Goal: Transaction & Acquisition: Book appointment/travel/reservation

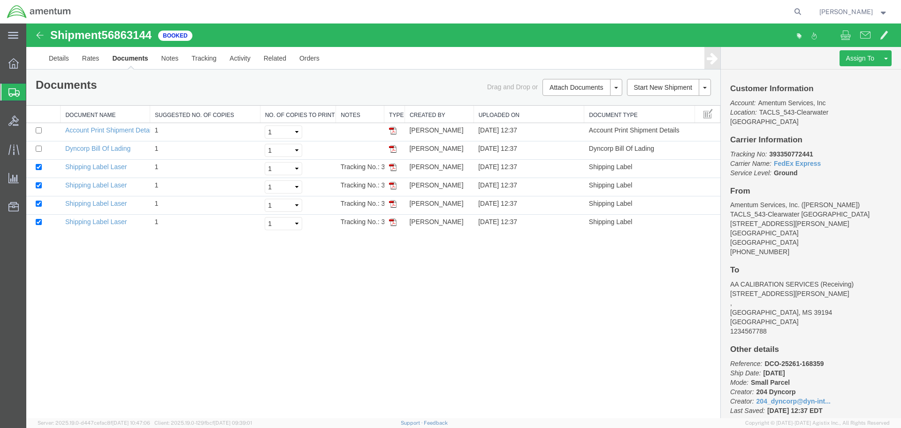
drag, startPoint x: 72, startPoint y: 110, endPoint x: 75, endPoint y: 106, distance: 4.8
click at [0, 0] on span "Shipment Manager" at bounding box center [0, 0] width 0 height 0
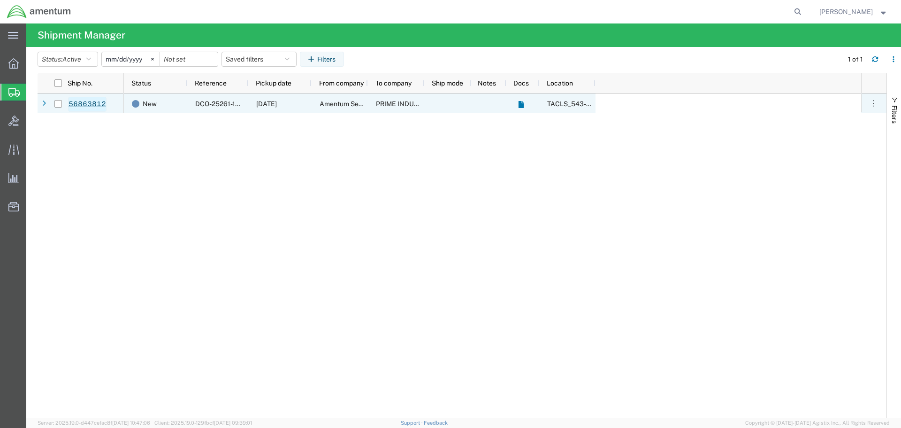
click at [89, 106] on link "56863812" at bounding box center [87, 104] width 39 height 15
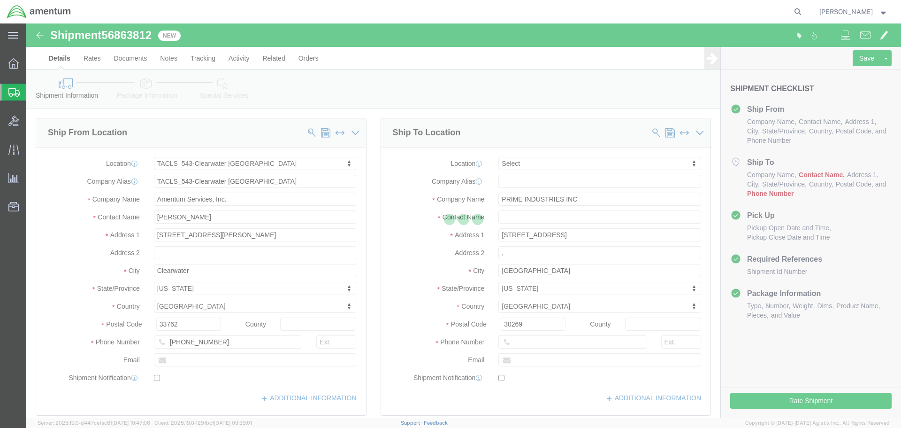
click at [787, 406] on div at bounding box center [463, 220] width 875 height 394
select select "60191"
select select
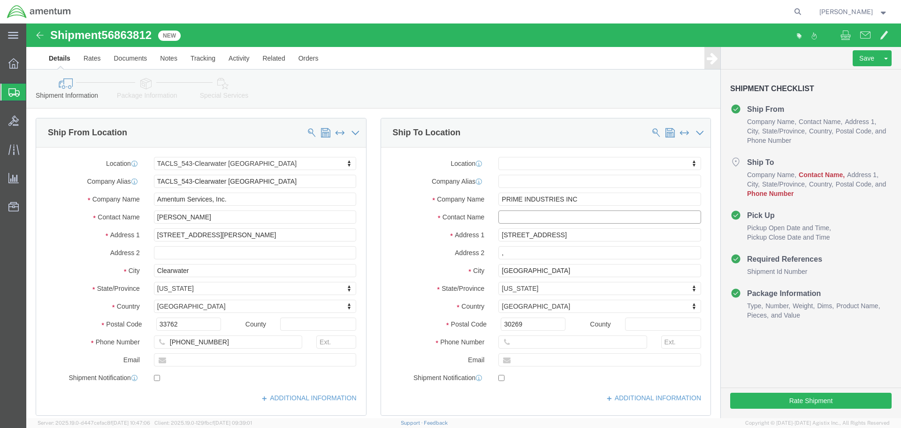
click input "text"
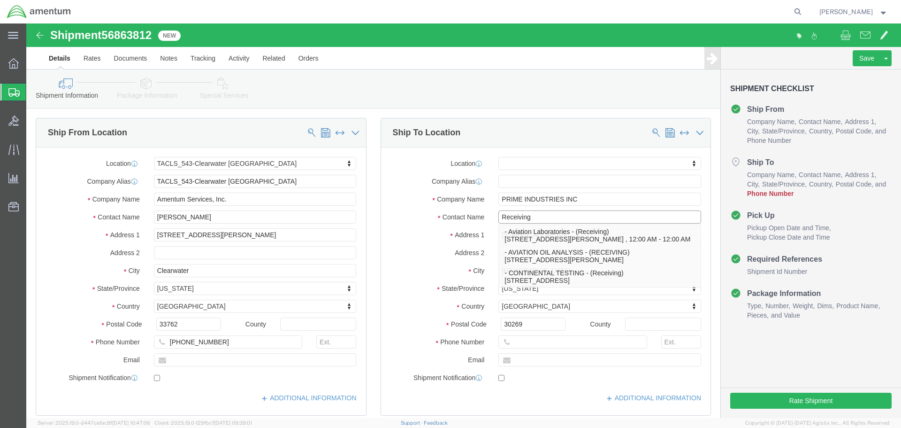
type input "Receiving"
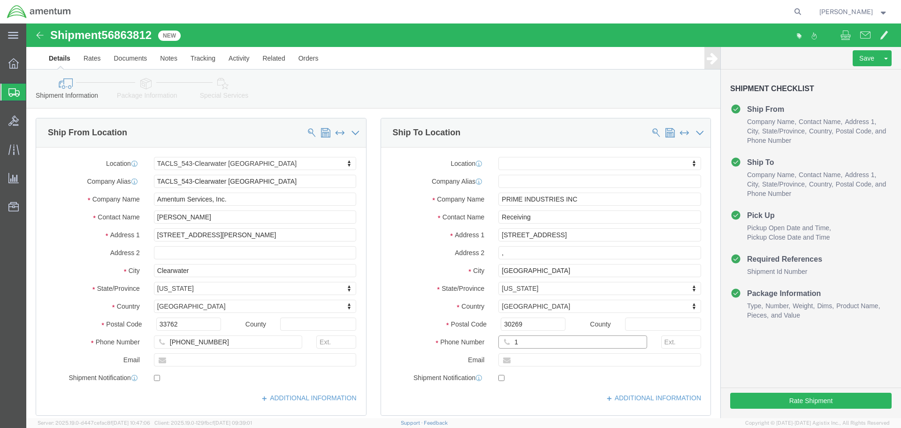
type input "1234567788"
click button "Rate Shipment"
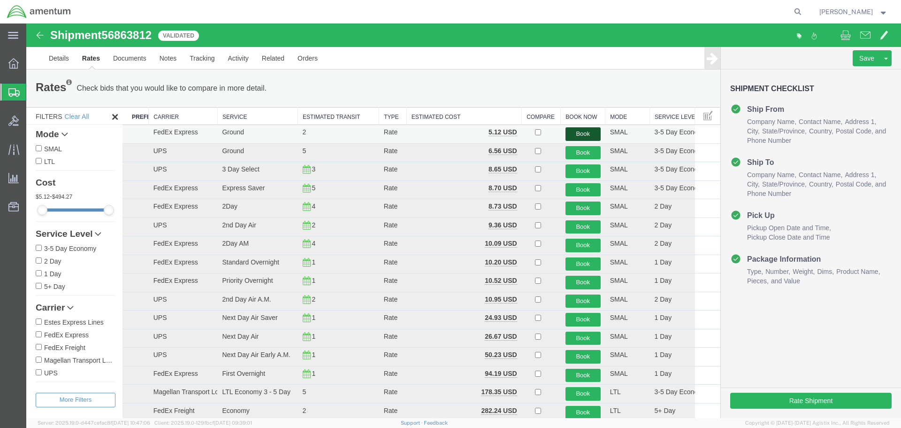
click at [571, 135] on button "Book" at bounding box center [583, 134] width 35 height 14
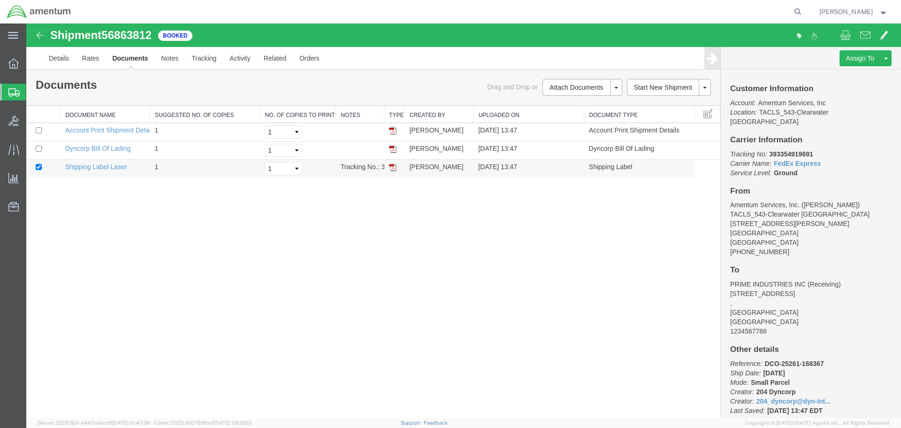
click at [392, 168] on img at bounding box center [393, 167] width 8 height 8
